Goal: Navigation & Orientation: Find specific page/section

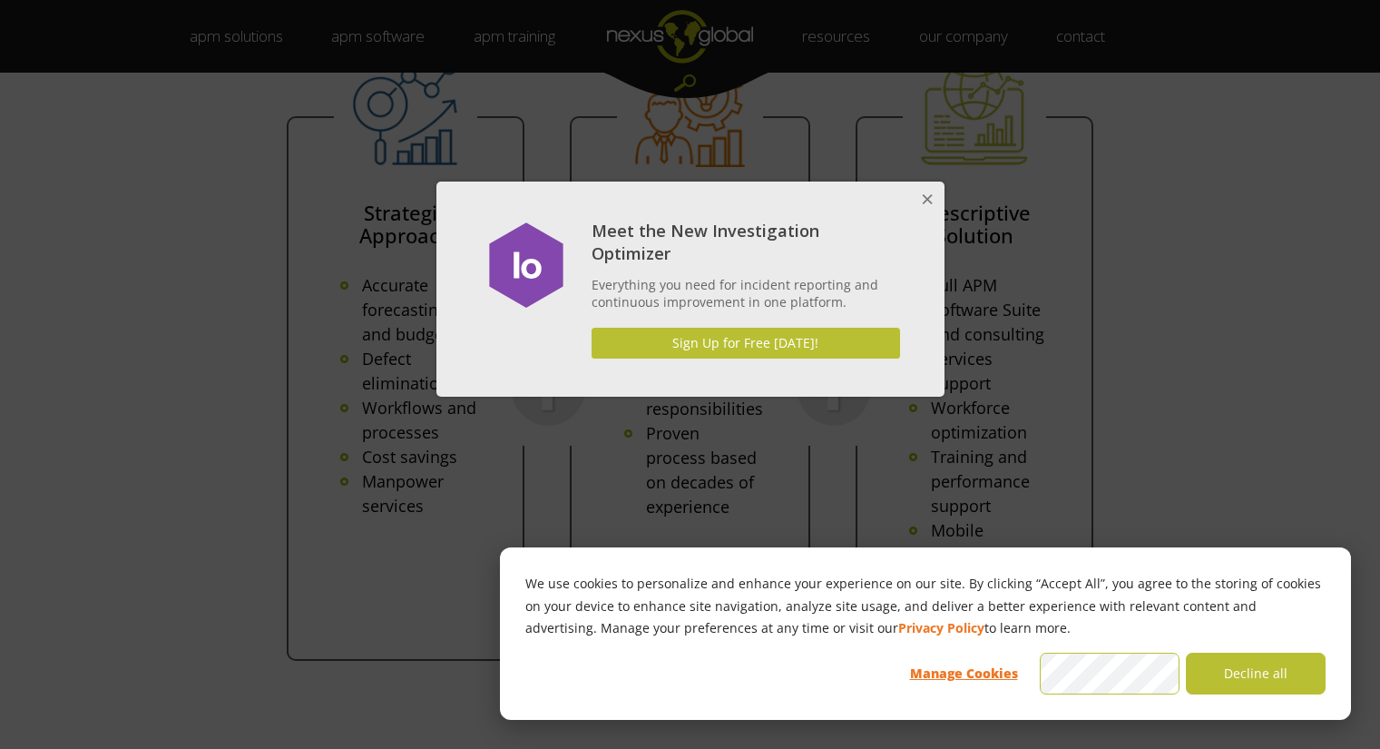
scroll to position [4023, 0]
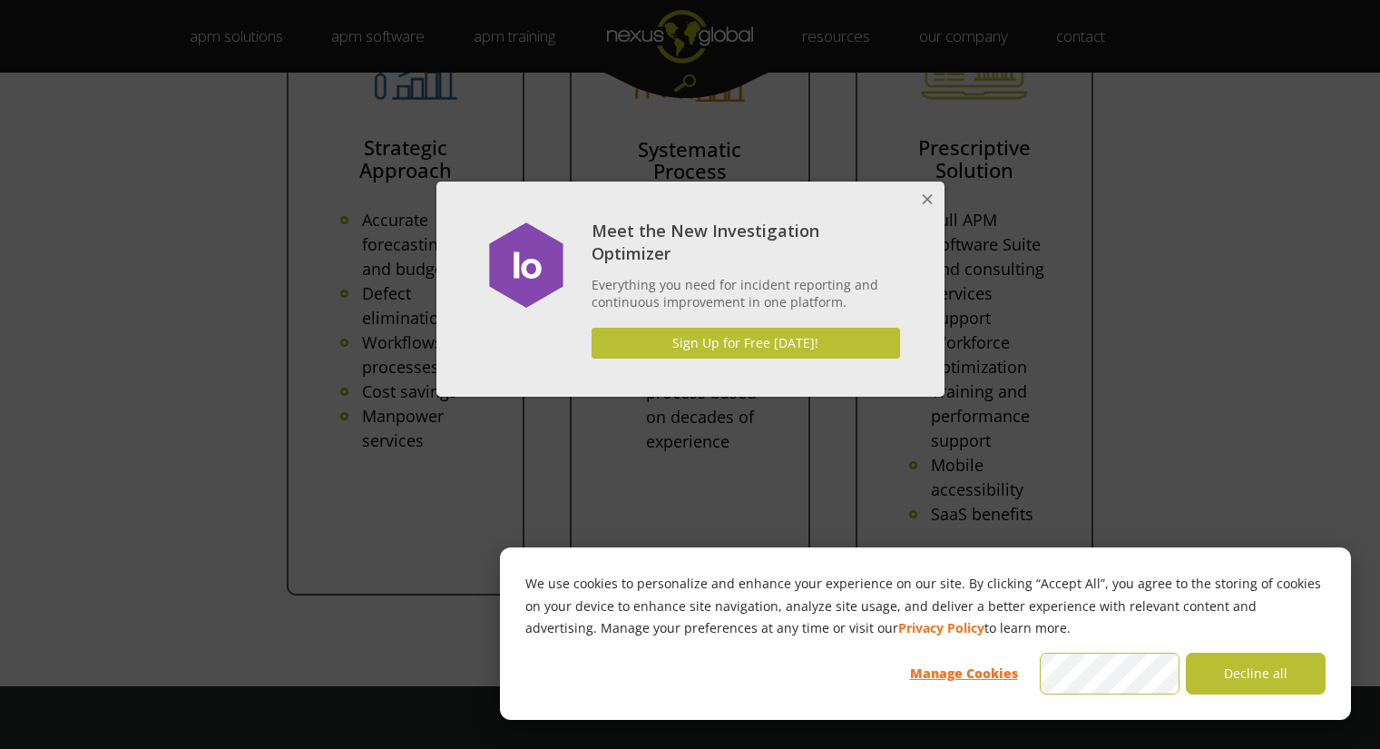
click at [931, 192] on button "Close" at bounding box center [926, 200] width 36 height 36
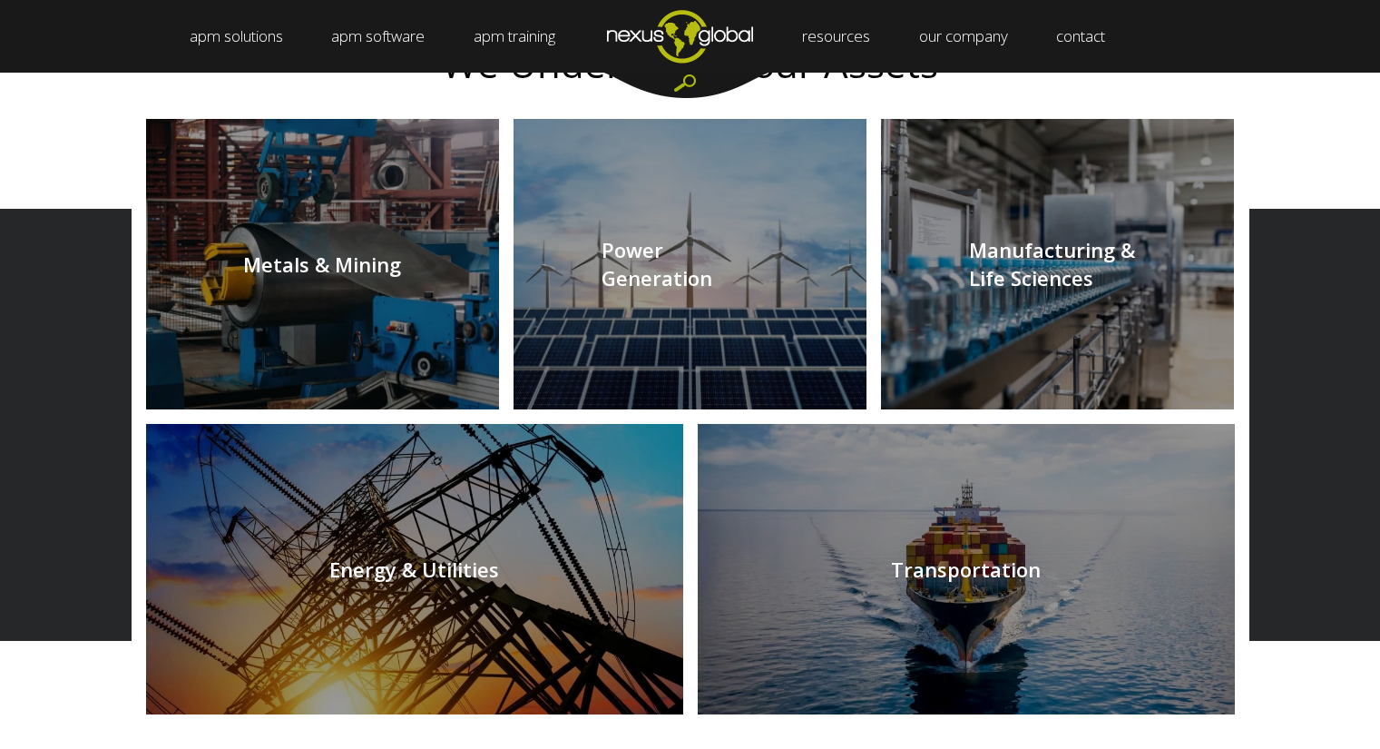
scroll to position [1821, 0]
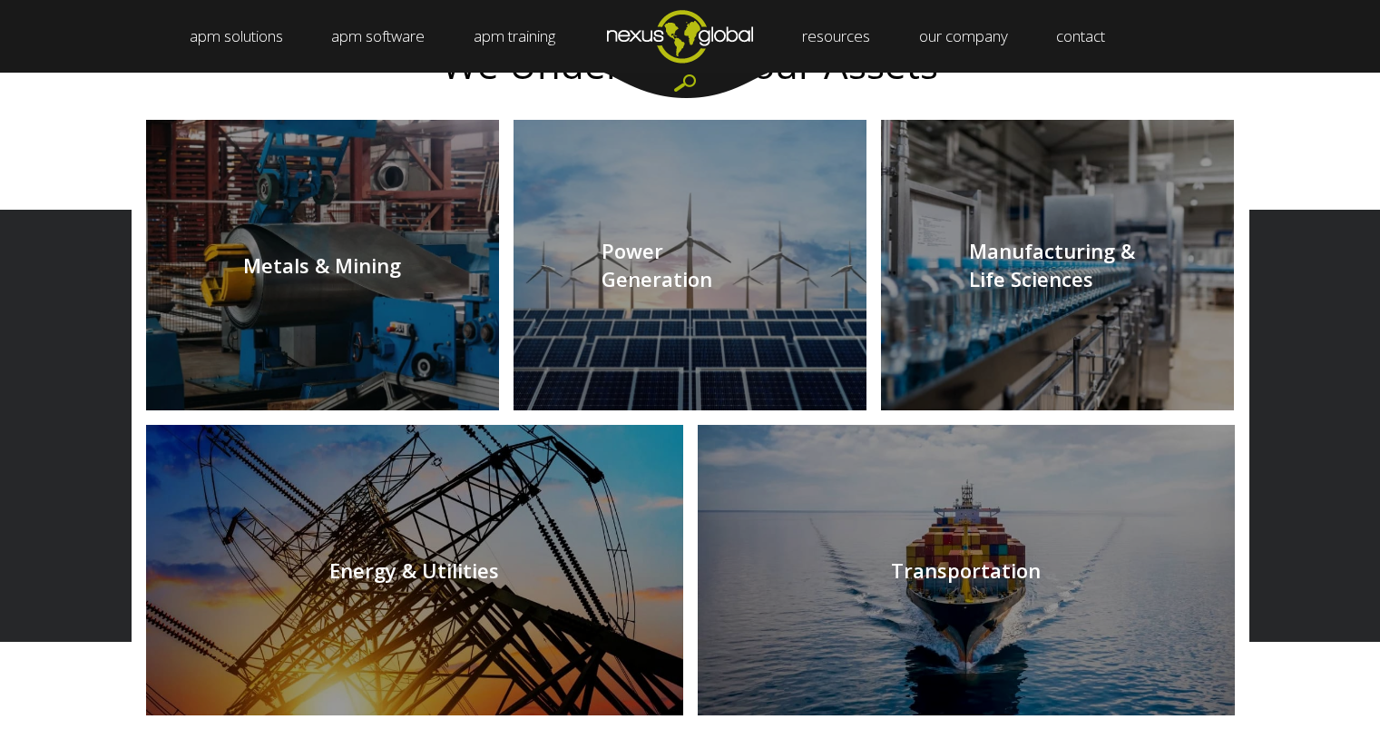
click at [593, 275] on link at bounding box center [690, 265] width 353 height 290
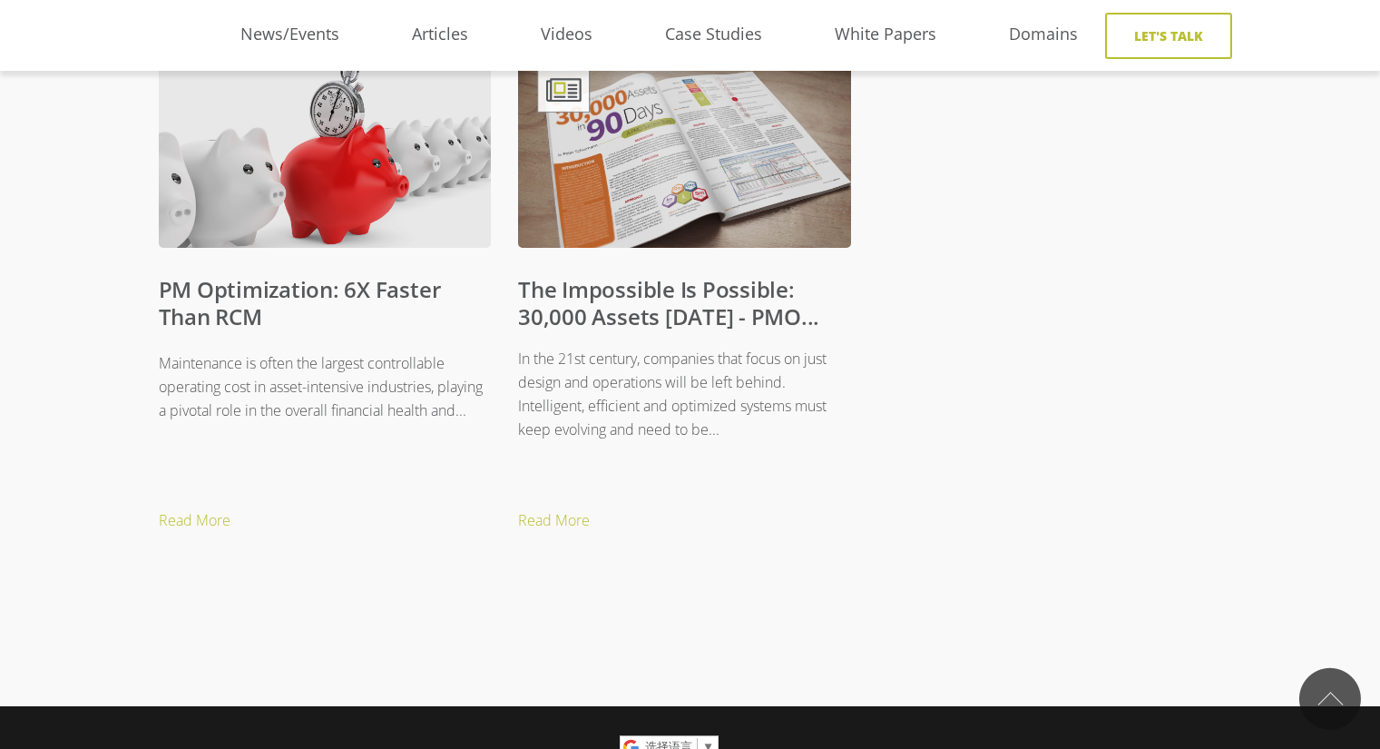
scroll to position [1714, 0]
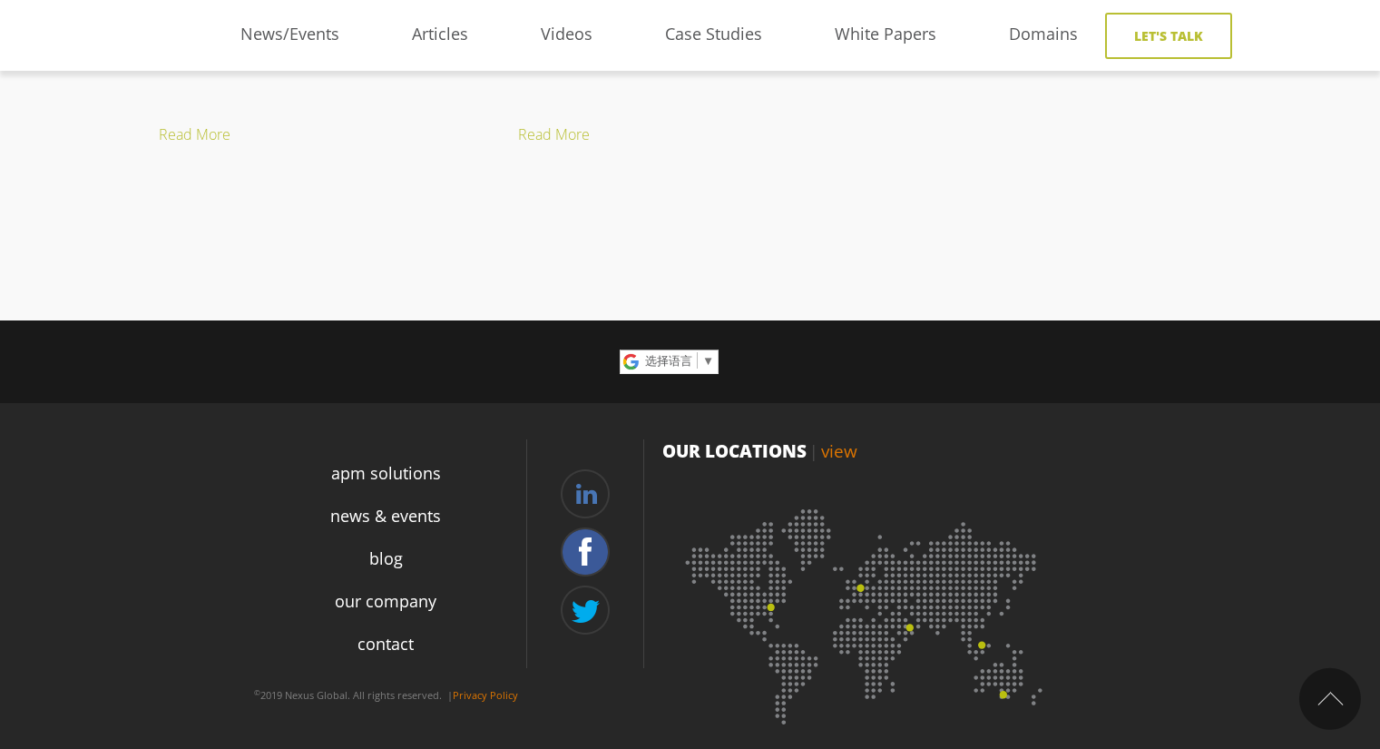
click at [601, 552] on link at bounding box center [585, 551] width 49 height 49
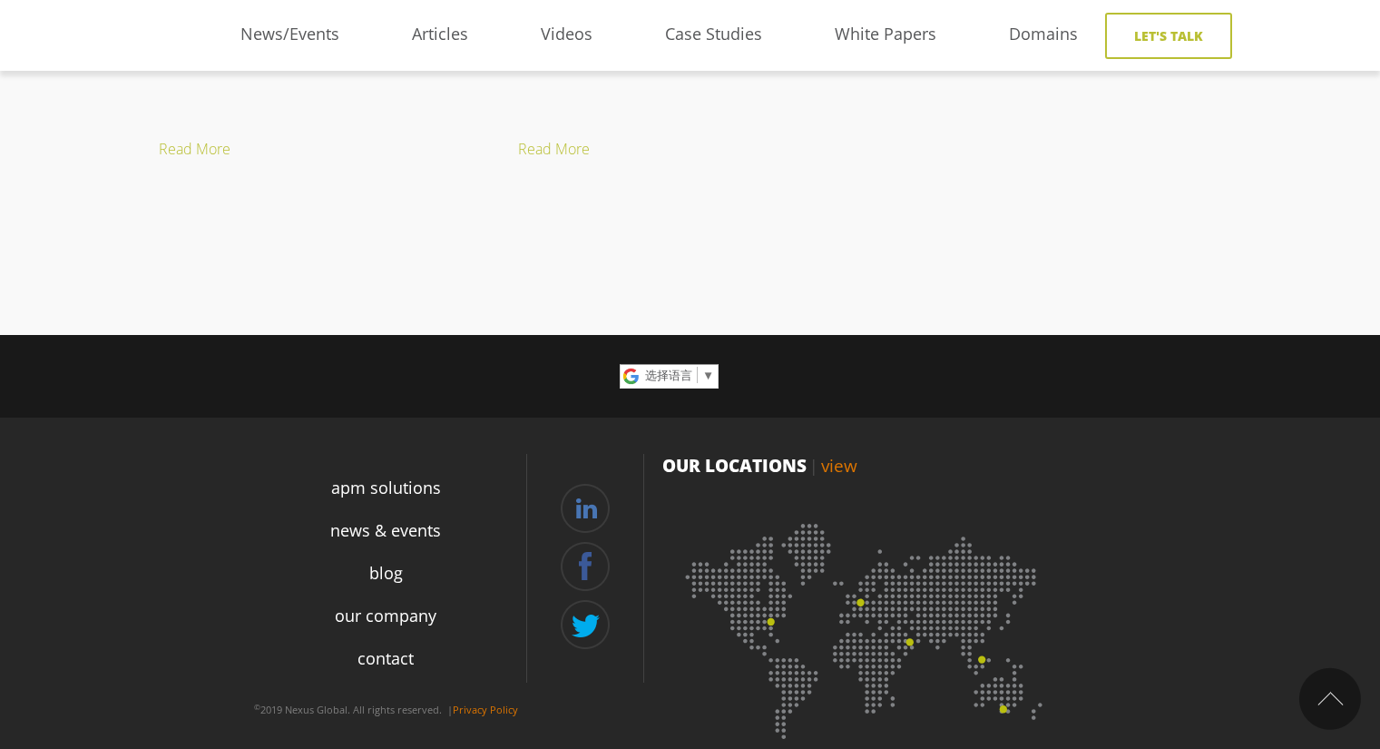
scroll to position [1698, 0]
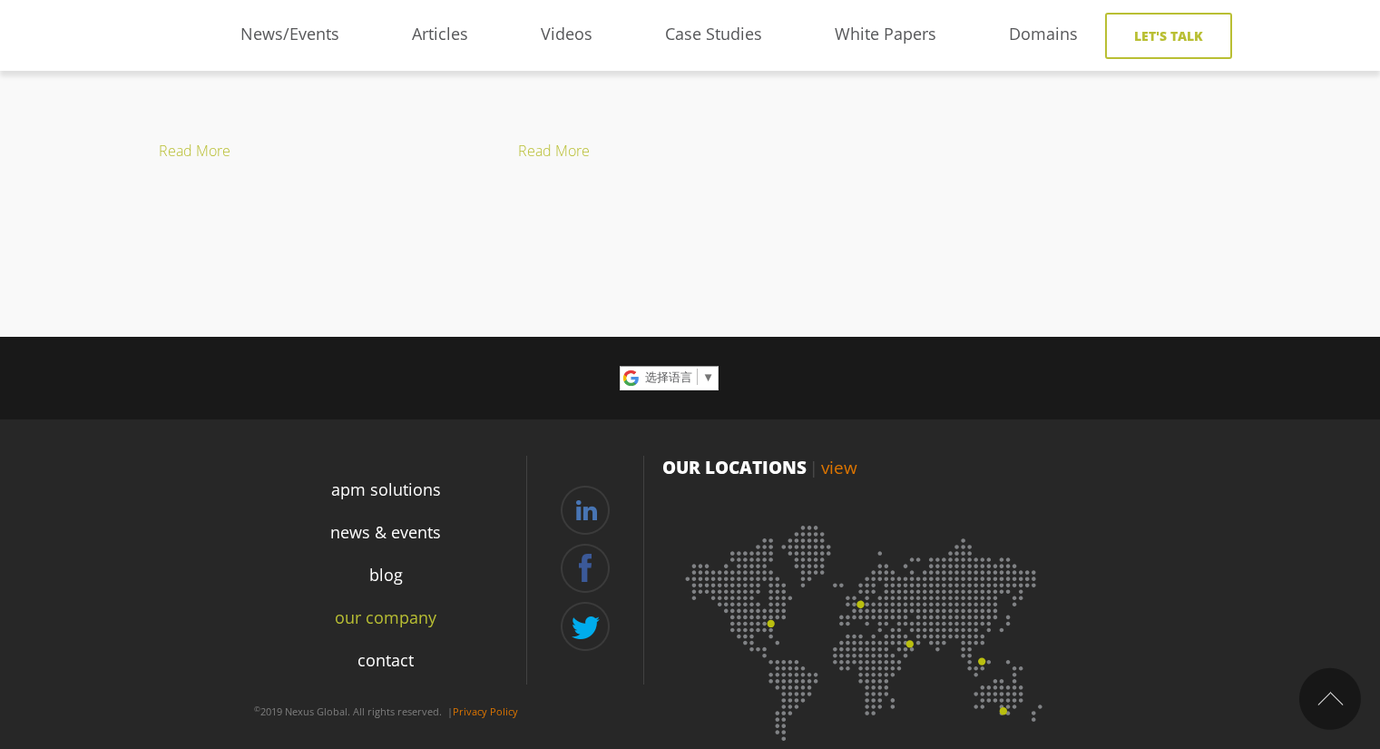
click at [409, 615] on link "our company" at bounding box center [386, 617] width 102 height 25
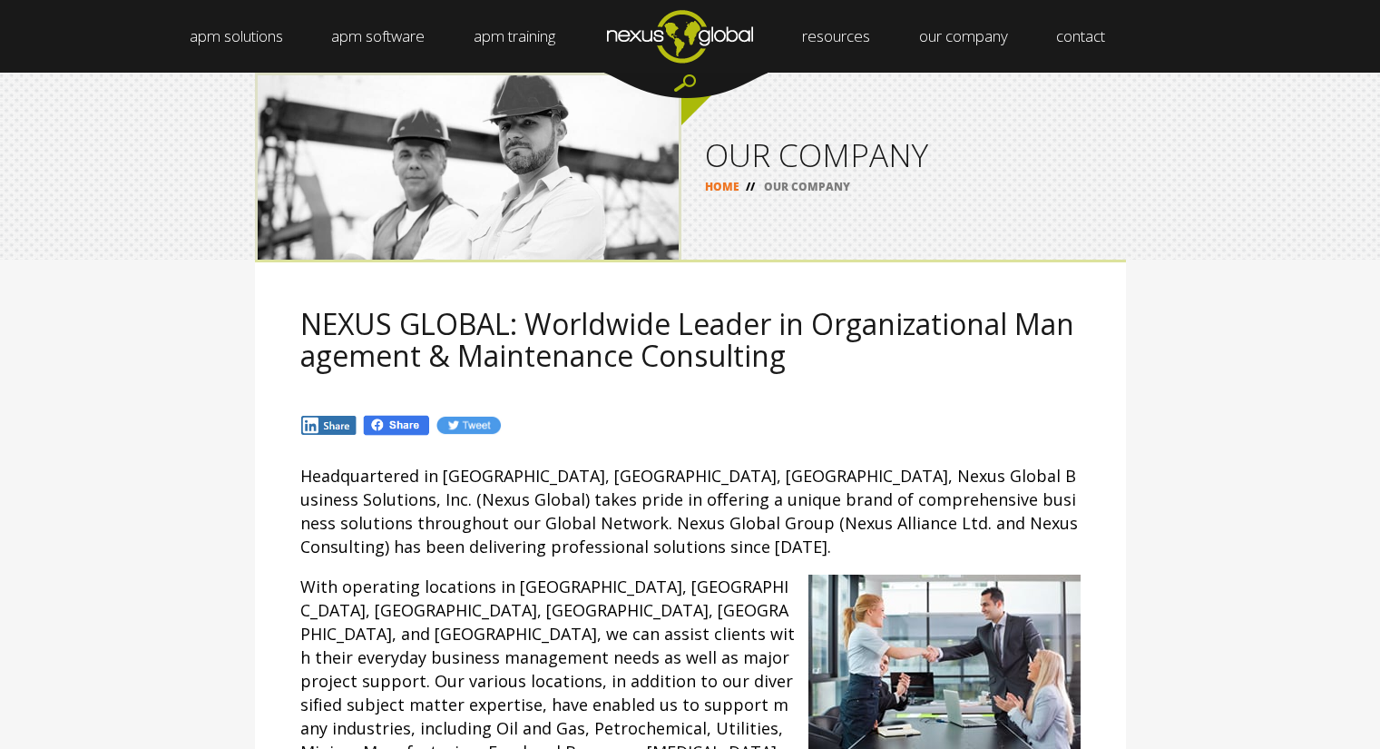
click at [1036, 402] on div "NEXUS GLOBAL: Worldwide Leader in Organizational Management & Maintenance Consu…" at bounding box center [690, 348] width 871 height 177
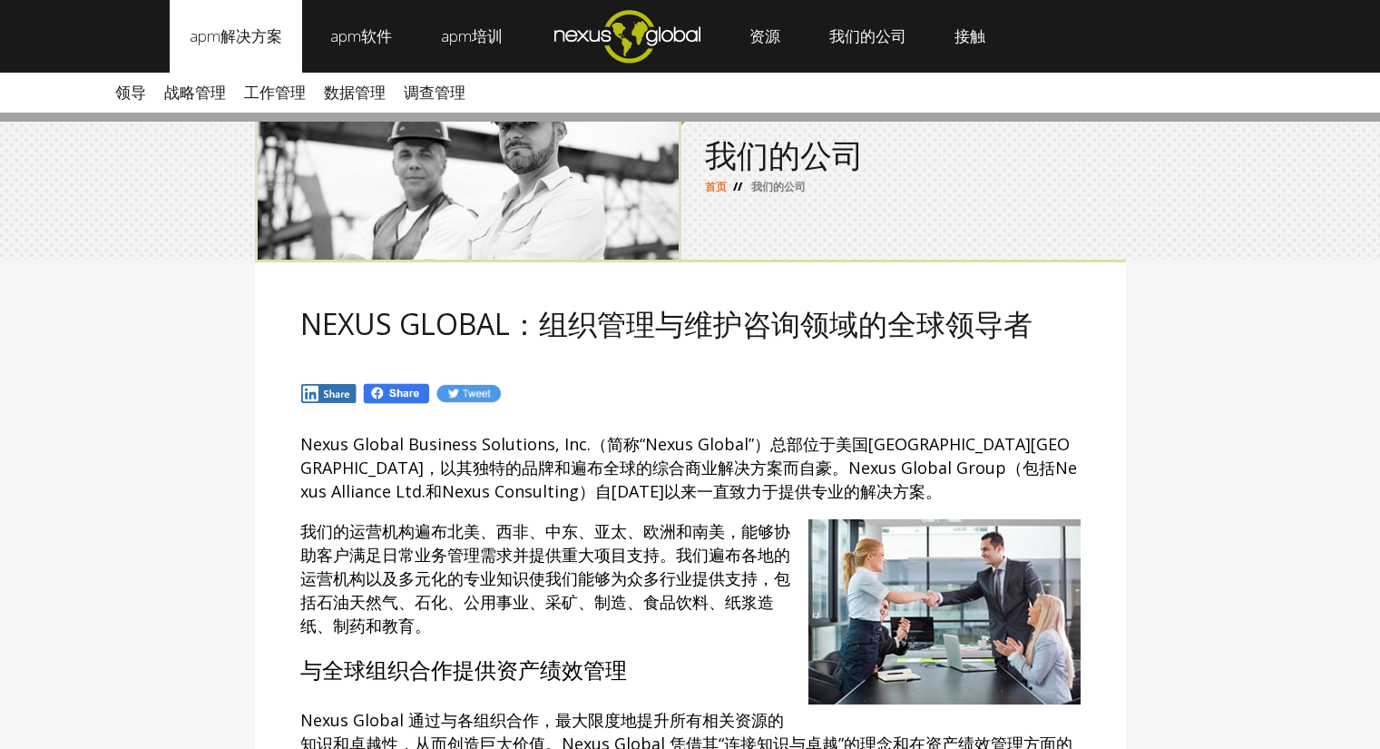
click at [260, 45] on font "APM解决方案" at bounding box center [236, 35] width 93 height 21
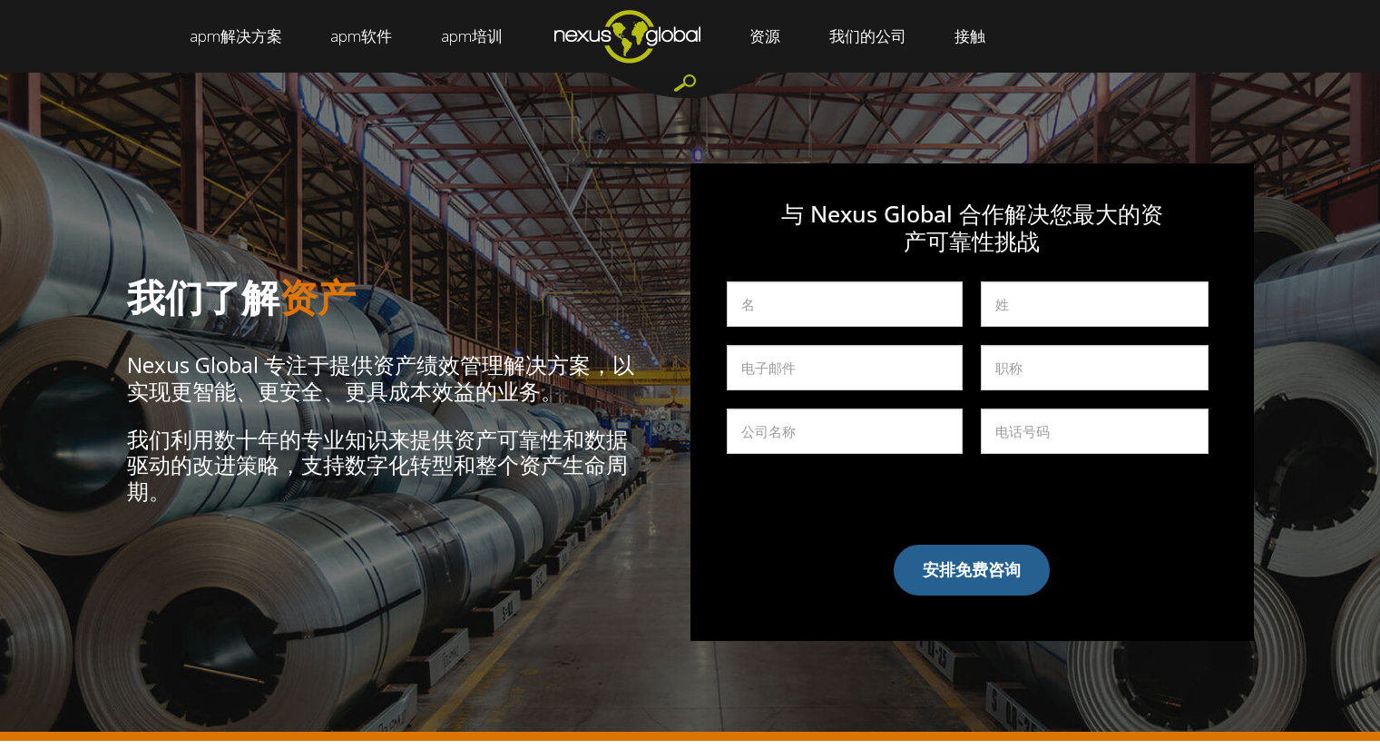
click at [625, 41] on img "导航菜单" at bounding box center [627, 36] width 194 height 72
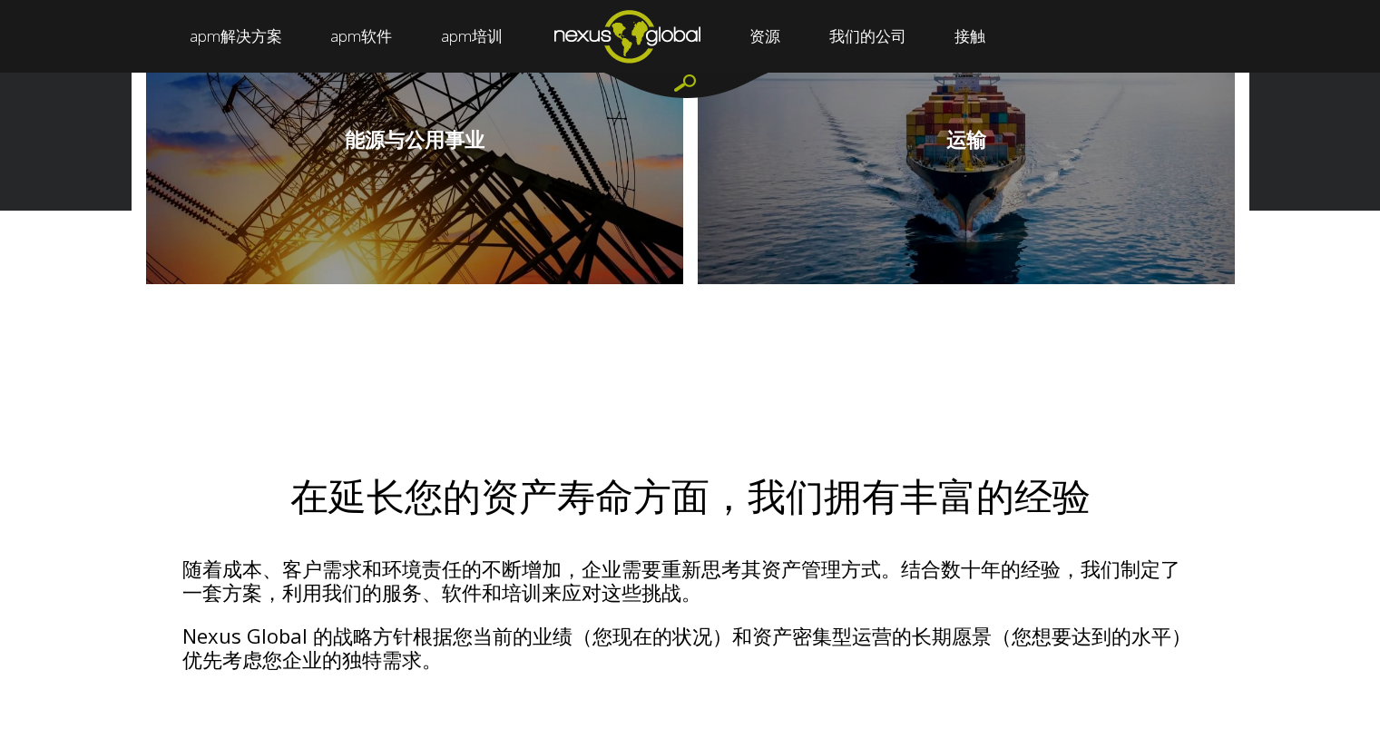
scroll to position [2227, 0]
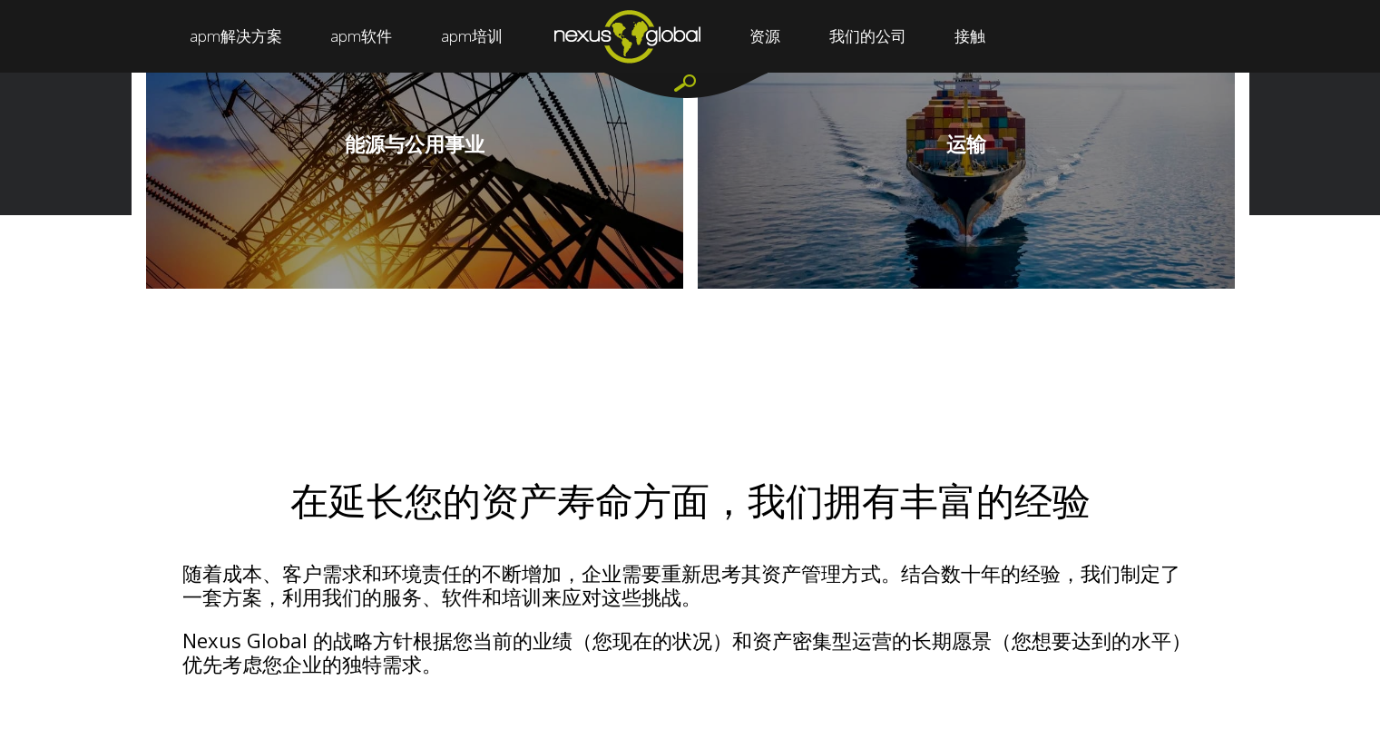
click at [511, 234] on link at bounding box center [414, 143] width 537 height 290
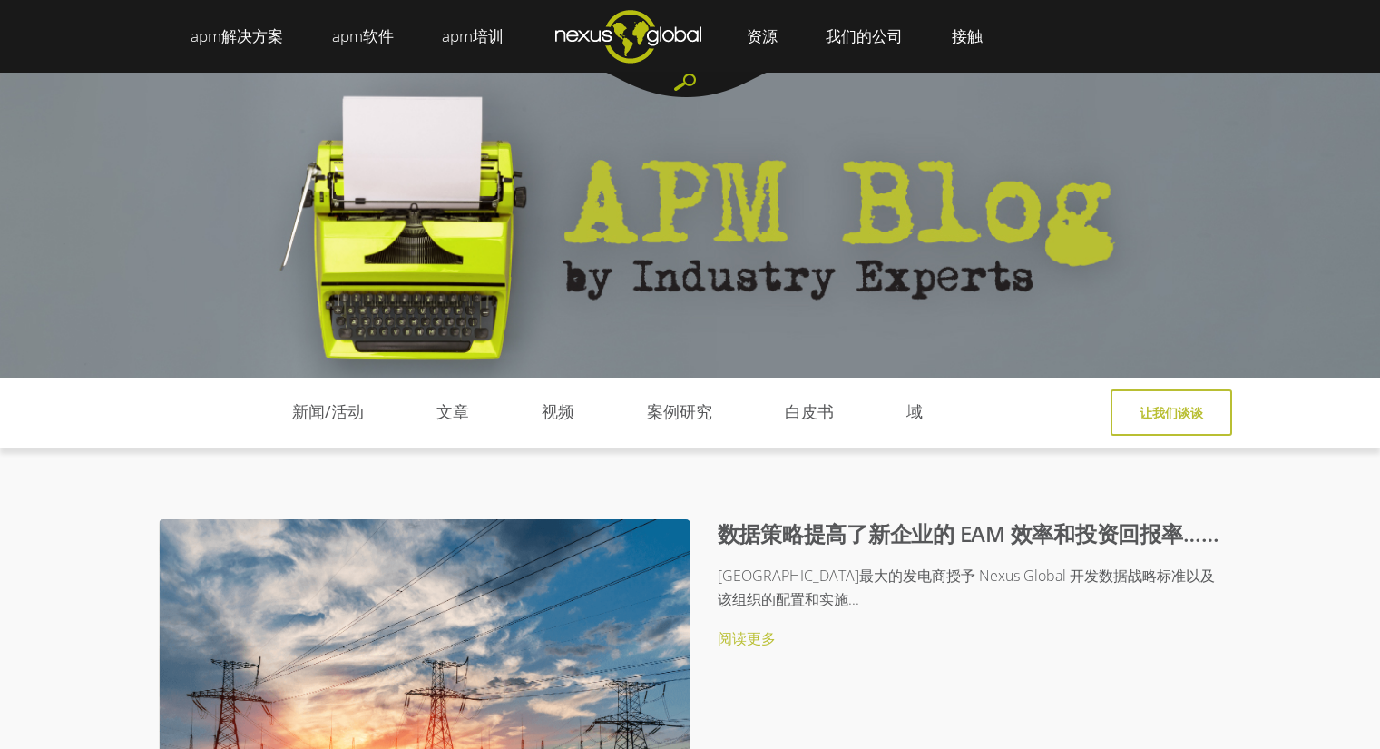
click at [647, 52] on img "导航菜单" at bounding box center [628, 36] width 194 height 72
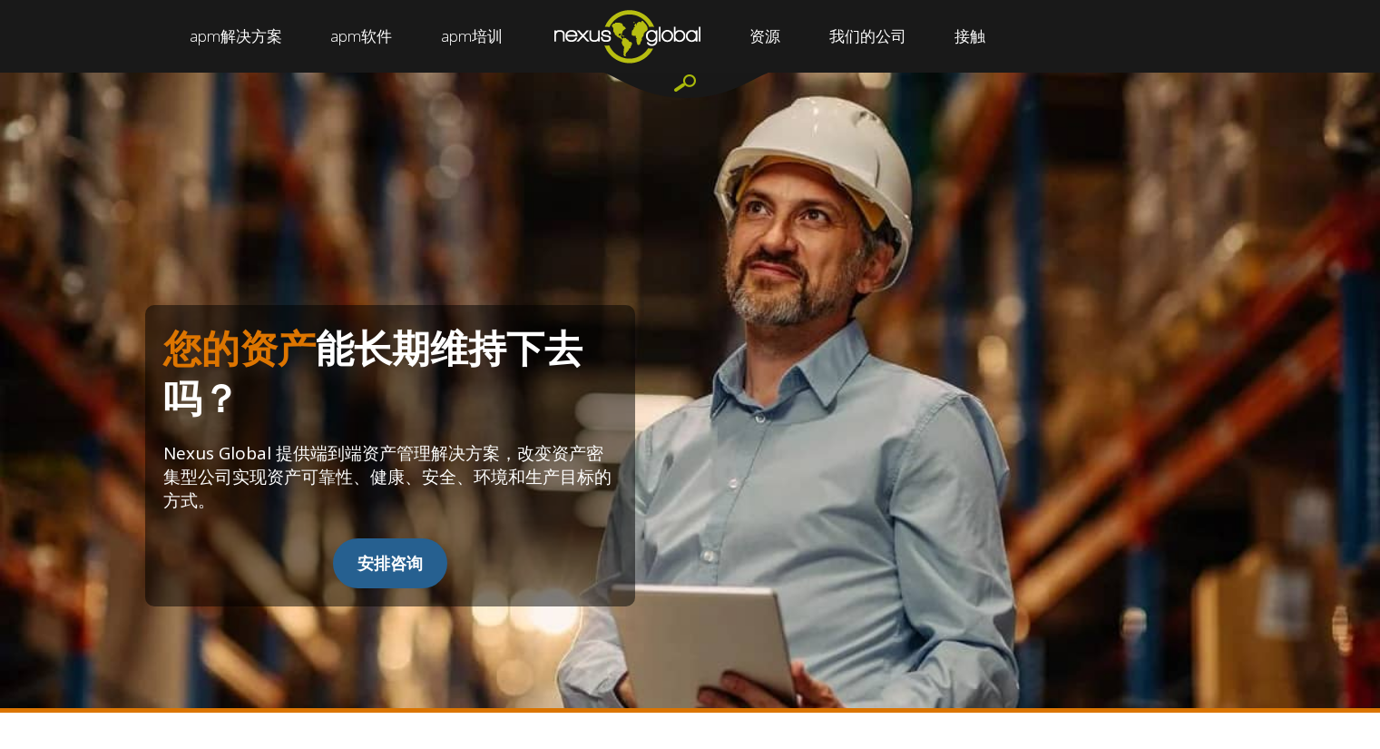
click at [574, 183] on div "您的资产 能 长期维持下去吗？ Nexus Global 提供端到端资产管理解决方案，改变资产密集型公司实现资产可靠性、健康、安全、环境和生产目标的方式。 安…" at bounding box center [690, 393] width 1380 height 640
